Goal: Task Accomplishment & Management: Use online tool/utility

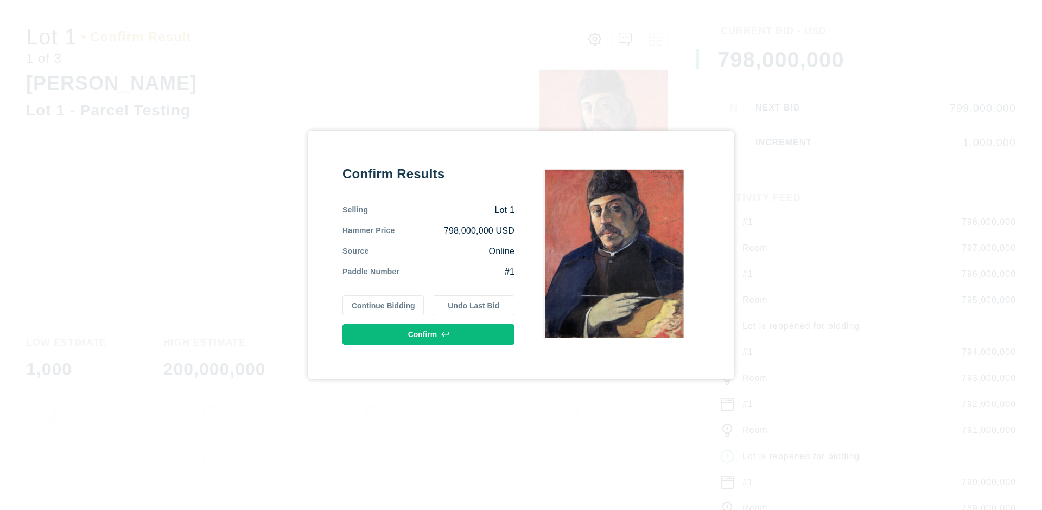
click at [384, 305] on button "Continue Bidding" at bounding box center [383, 306] width 82 height 21
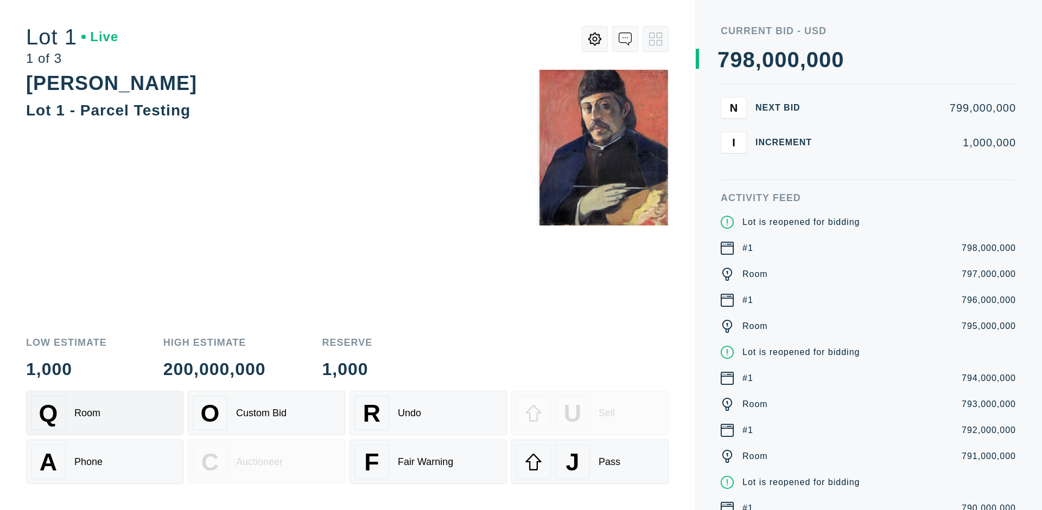
click at [105, 413] on div "Q Room" at bounding box center [105, 413] width 148 height 35
